Goal: Feedback & Contribution: Leave review/rating

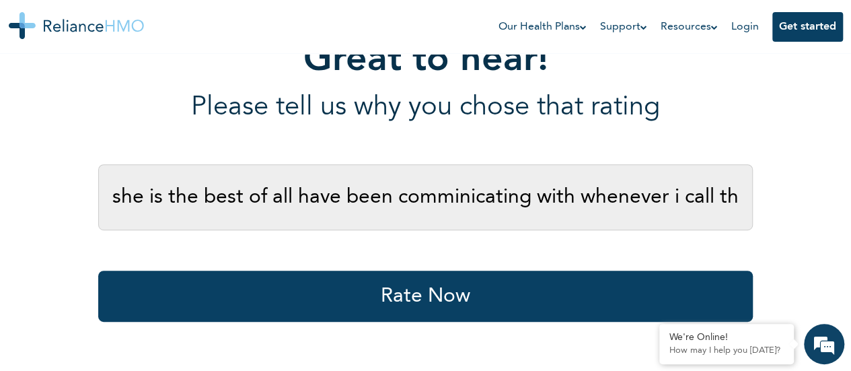
click at [775, 104] on div "Great to hear! Please tell us why you chose that rating she is the best of all …" at bounding box center [426, 98] width 818 height 514
click at [595, 196] on input "she is the best of all have been comminicating with whenever i call the custome…" at bounding box center [425, 197] width 655 height 66
click at [613, 236] on div "Great to hear! Please tell us why you chose that rating she is the best of all …" at bounding box center [425, 98] width 655 height 514
click at [708, 196] on input "she is the best of all have been comminicating with whenever i call the custome…" at bounding box center [425, 197] width 655 height 66
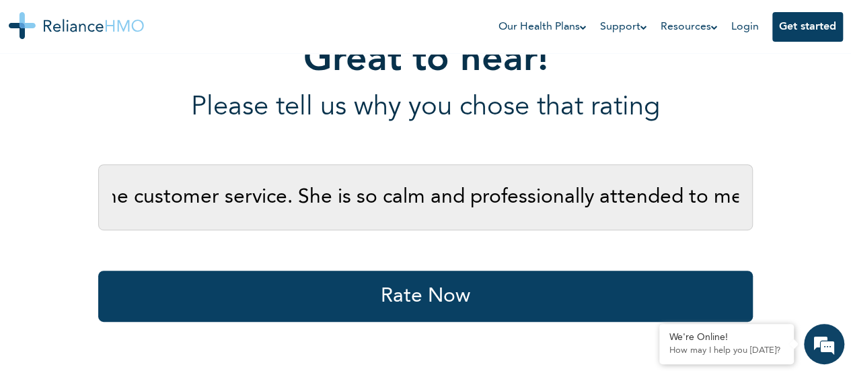
scroll to position [0, 627]
type input "she is the best of all have been comminicating with whenever i call the custome…"
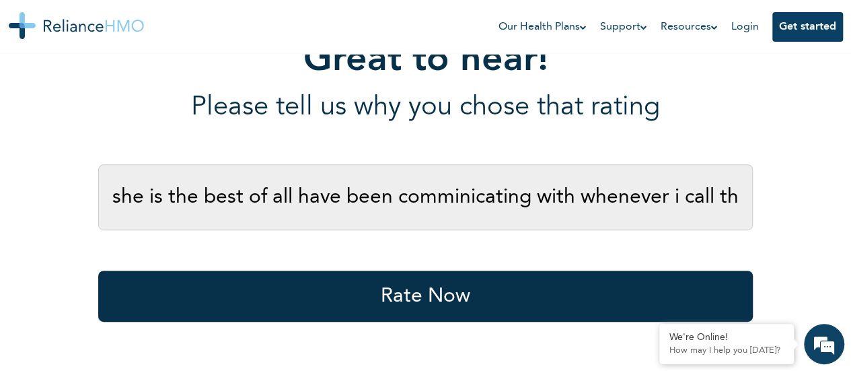
click at [498, 293] on button "Rate Now" at bounding box center [425, 295] width 655 height 51
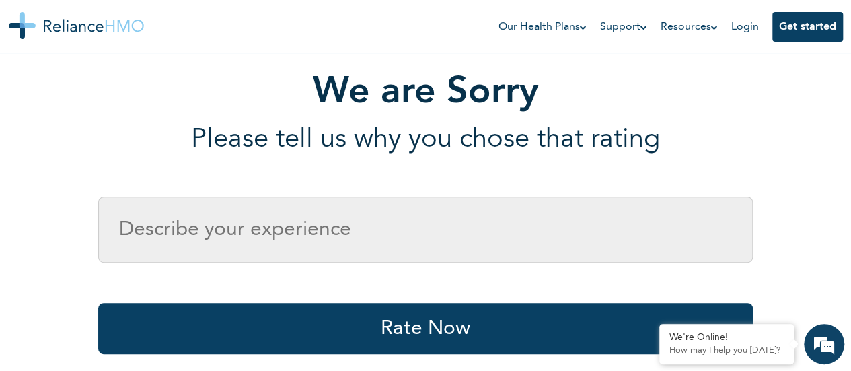
scroll to position [196, 0]
